Goal: Information Seeking & Learning: Learn about a topic

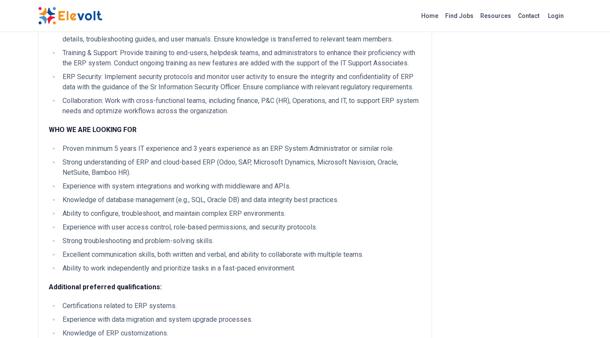
scroll to position [363, 0]
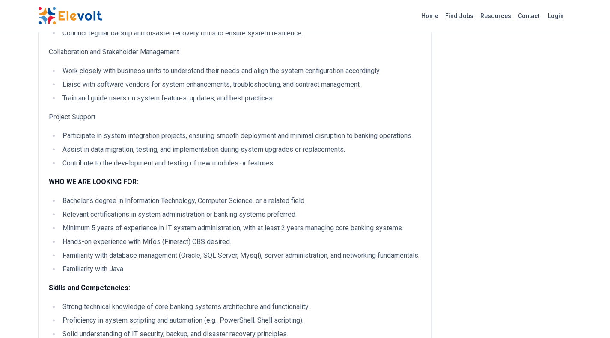
scroll to position [400, 0]
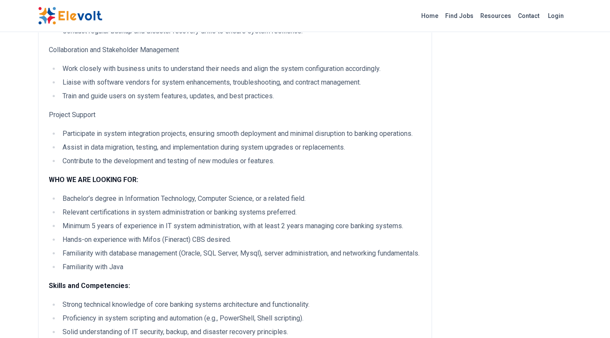
click at [219, 241] on li "Hands-on experience with Mifos (Fineract) CBS desired." at bounding box center [240, 240] width 361 height 10
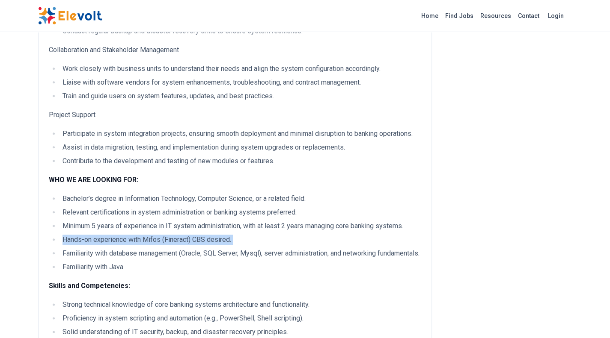
click at [219, 241] on li "Hands-on experience with Mifos (Fineract) CBS desired." at bounding box center [240, 240] width 361 height 10
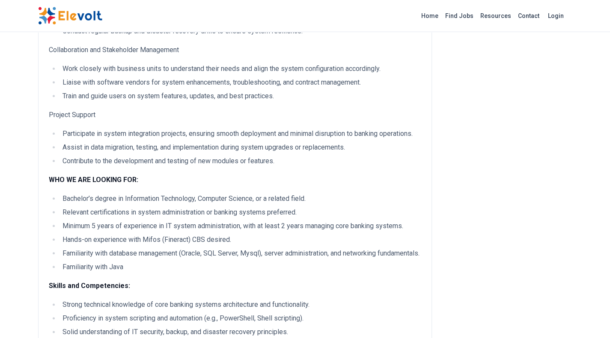
click at [154, 196] on li "Bachelor’s degree in Information Technology, Computer Science, or a related fie…" at bounding box center [240, 199] width 361 height 10
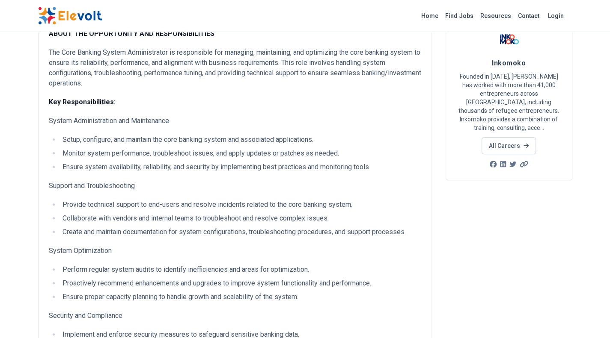
scroll to position [67, 0]
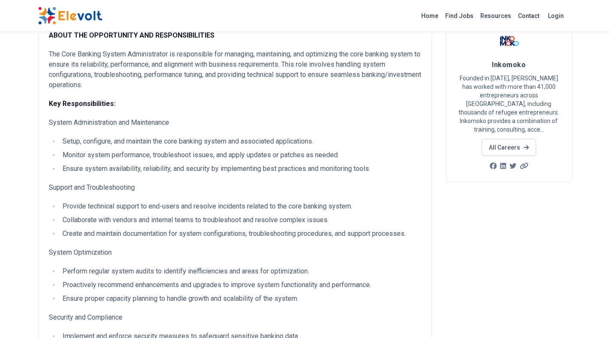
click at [294, 144] on li "Setup, configure, and maintain the core banking system and associated applicati…" at bounding box center [240, 141] width 361 height 10
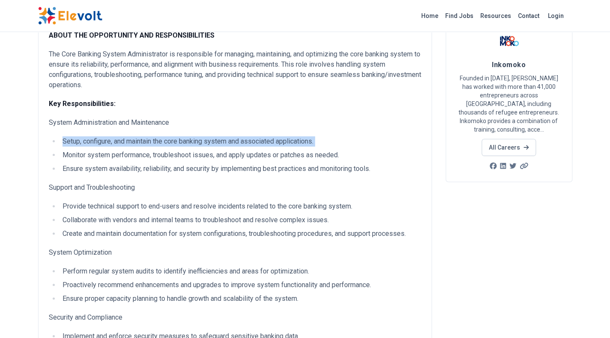
click at [294, 144] on li "Setup, configure, and maintain the core banking system and associated applicati…" at bounding box center [240, 141] width 361 height 10
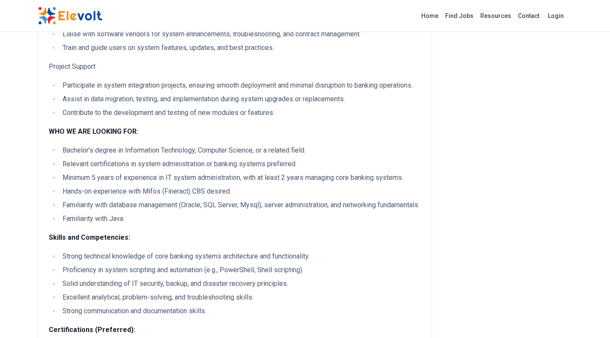
scroll to position [448, 0]
click at [124, 224] on li "Familiarity with Java" at bounding box center [240, 218] width 361 height 10
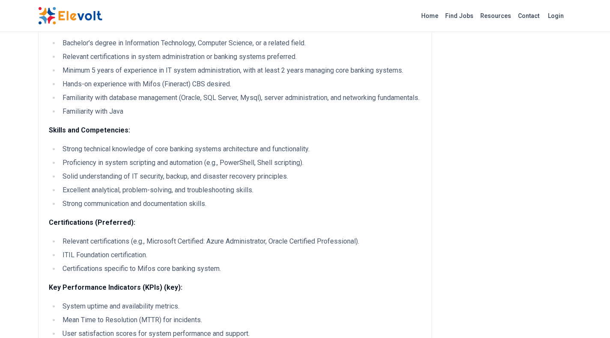
scroll to position [556, 0]
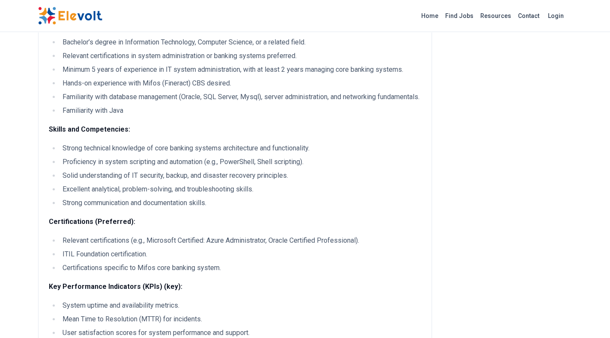
click at [68, 260] on li "ITIL Foundation certification." at bounding box center [240, 254] width 361 height 10
click at [124, 260] on li "ITIL Foundation certification." at bounding box center [240, 254] width 361 height 10
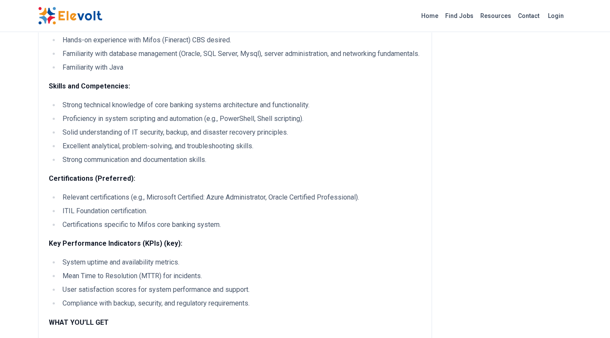
scroll to position [599, 0]
click at [189, 203] on li "Relevant certifications (e.g., Microsoft Certified: Azure Administrator, Oracle…" at bounding box center [240, 198] width 361 height 10
click at [166, 203] on li "Relevant certifications (e.g., Microsoft Certified: Azure Administrator, Oracle…" at bounding box center [240, 198] width 361 height 10
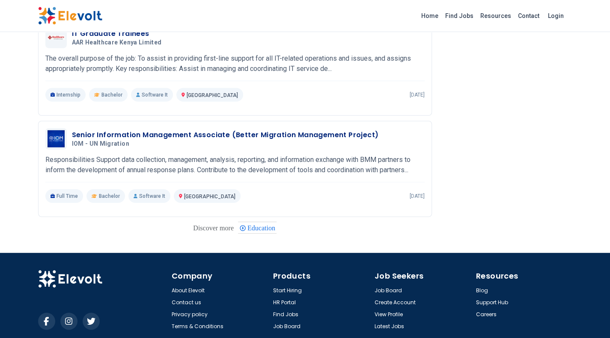
scroll to position [1245, 0]
